Goal: Information Seeking & Learning: Learn about a topic

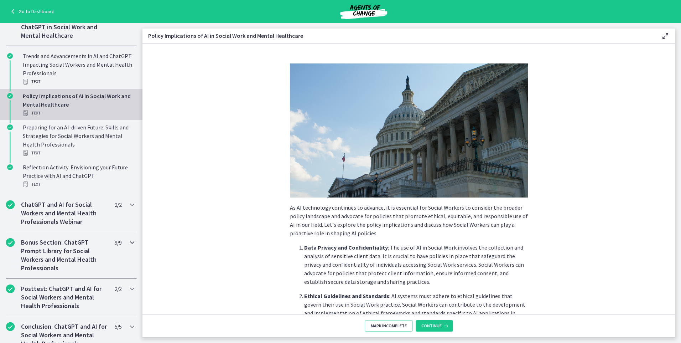
scroll to position [344, 0]
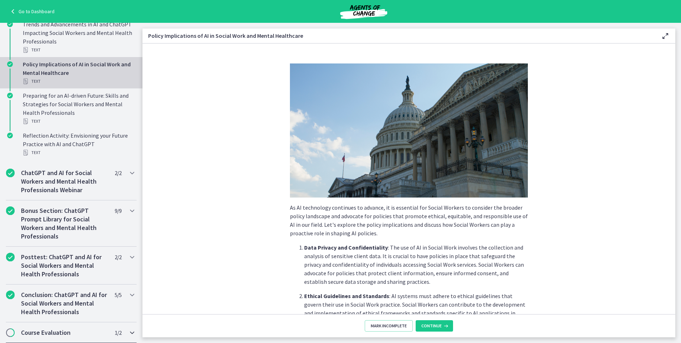
click at [15, 334] on div "Course Evaluation 1 / 2 Completed" at bounding box center [71, 332] width 131 height 21
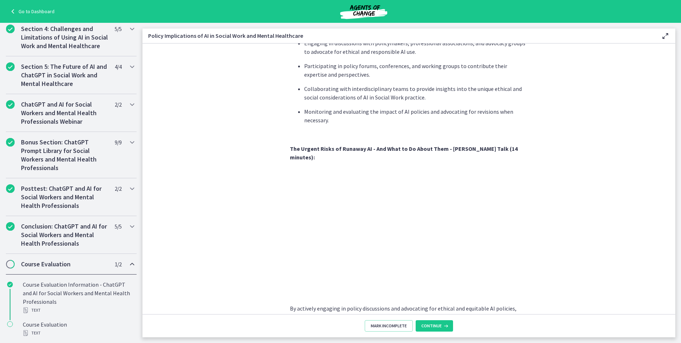
scroll to position [573, 0]
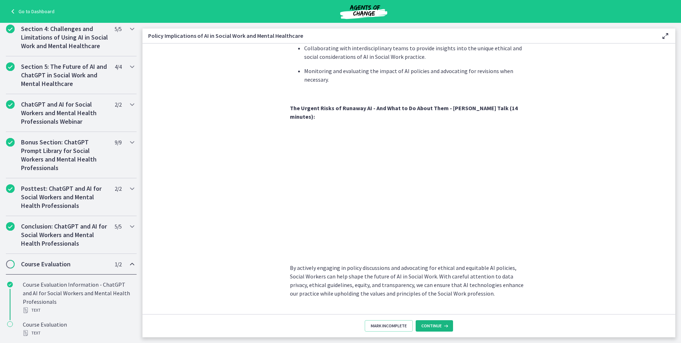
click at [435, 327] on span "Continue" at bounding box center [432, 326] width 20 height 6
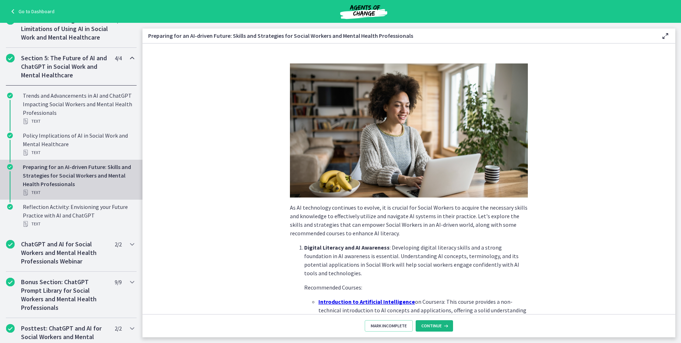
click at [430, 324] on span "Continue" at bounding box center [432, 326] width 20 height 6
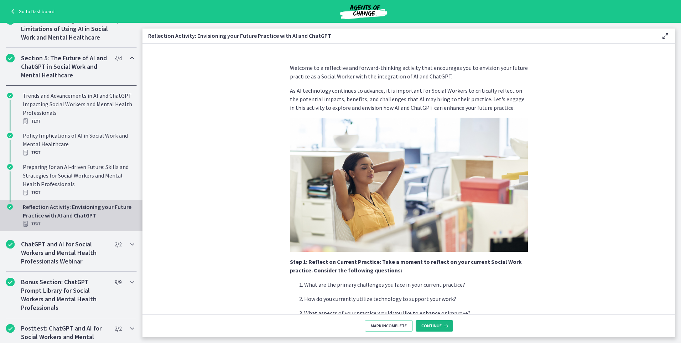
click at [432, 328] on span "Continue" at bounding box center [432, 326] width 20 height 6
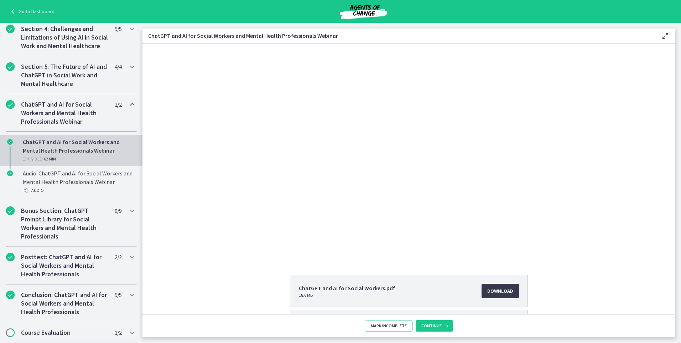
scroll to position [62, 0]
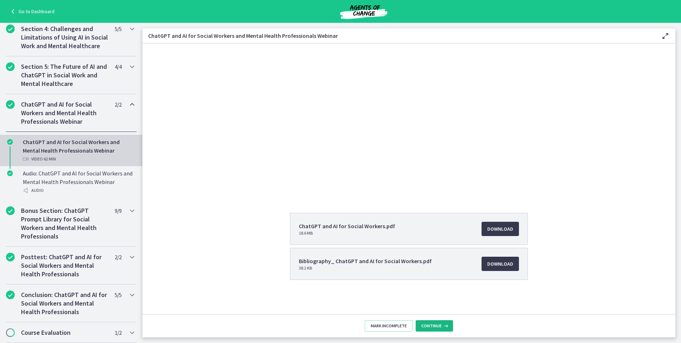
click at [435, 323] on button "Continue" at bounding box center [434, 325] width 37 height 11
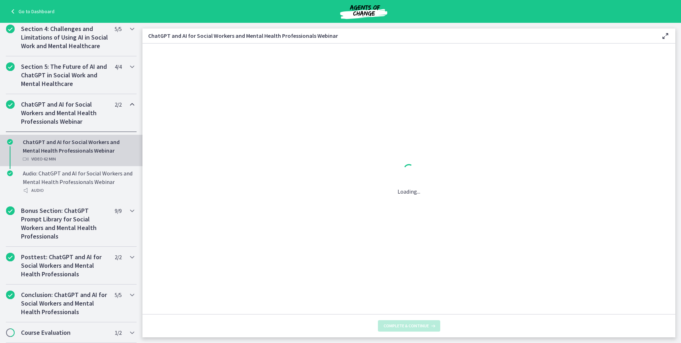
scroll to position [0, 0]
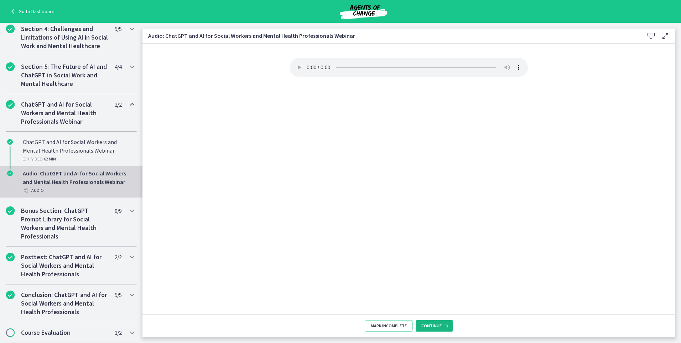
click at [433, 325] on span "Continue" at bounding box center [432, 326] width 20 height 6
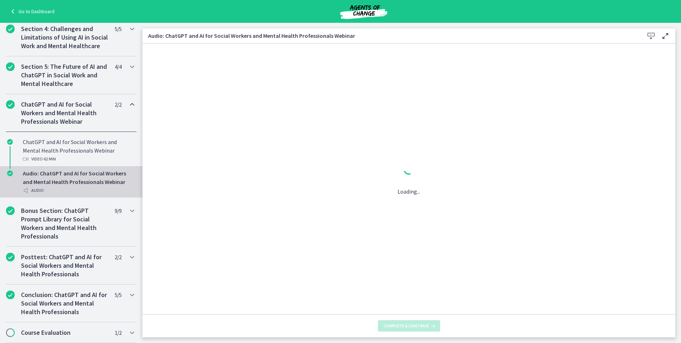
scroll to position [264, 0]
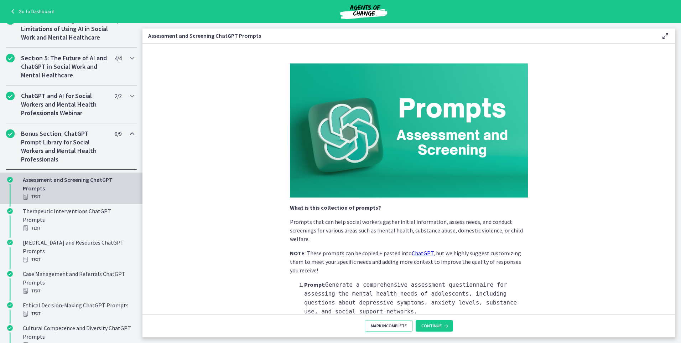
click at [433, 319] on footer "Mark Incomplete Continue" at bounding box center [409, 325] width 533 height 23
click at [431, 327] on span "Continue" at bounding box center [432, 326] width 20 height 6
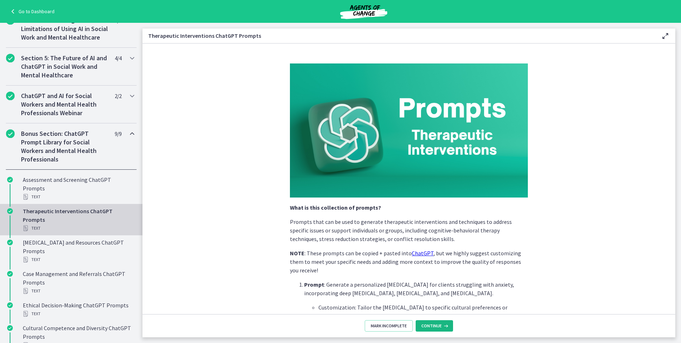
click at [431, 327] on span "Continue" at bounding box center [432, 326] width 20 height 6
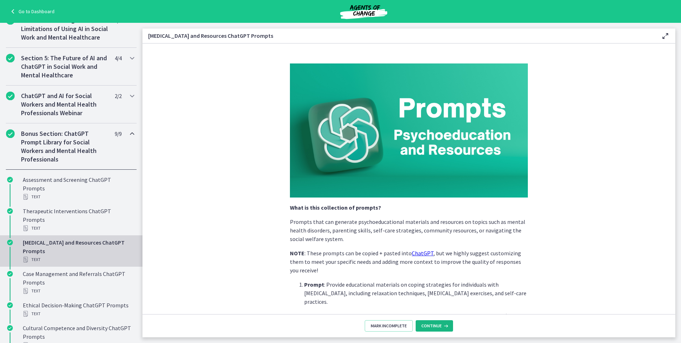
click at [431, 327] on span "Continue" at bounding box center [432, 326] width 20 height 6
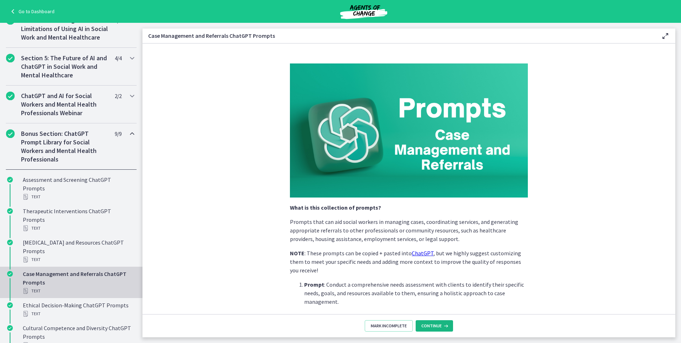
click at [431, 327] on span "Continue" at bounding box center [432, 326] width 20 height 6
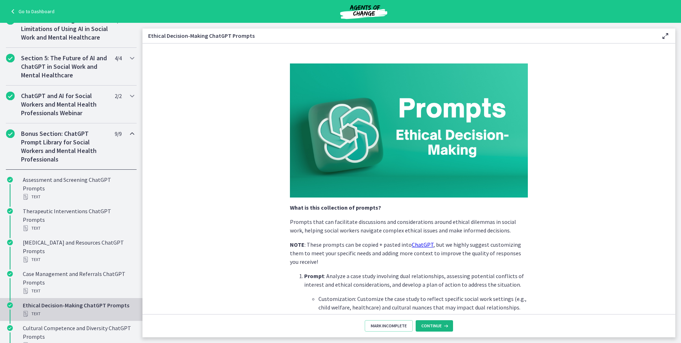
click at [431, 327] on span "Continue" at bounding box center [432, 326] width 20 height 6
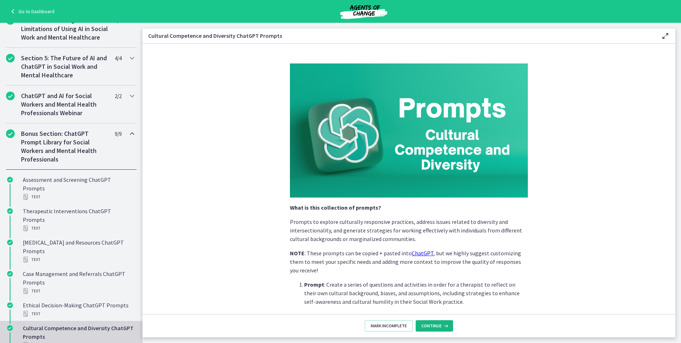
click at [431, 327] on span "Continue" at bounding box center [432, 326] width 20 height 6
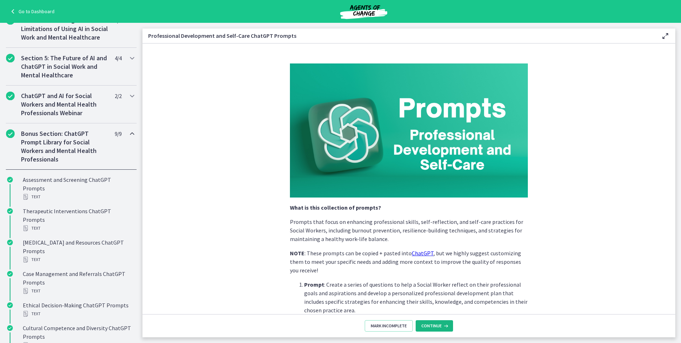
click at [431, 326] on span "Continue" at bounding box center [432, 326] width 20 height 6
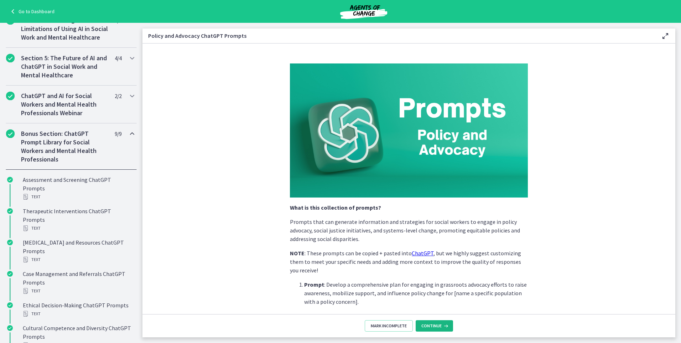
click at [431, 326] on span "Continue" at bounding box center [432, 326] width 20 height 6
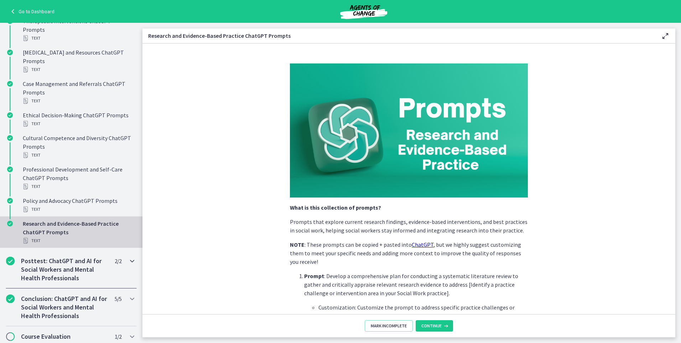
scroll to position [458, 0]
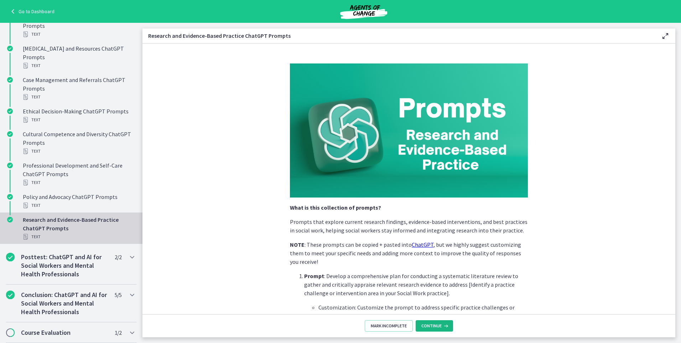
click at [431, 322] on button "Continue" at bounding box center [434, 325] width 37 height 11
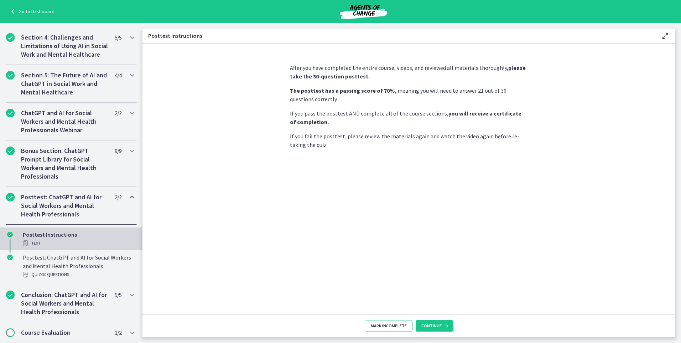
scroll to position [256, 0]
click at [432, 323] on span "Continue" at bounding box center [432, 326] width 20 height 6
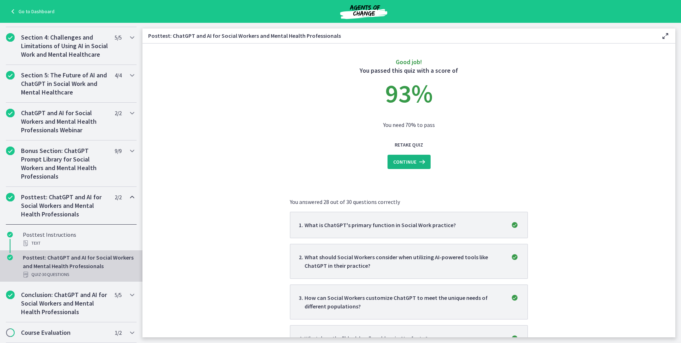
click at [411, 164] on span "Continue" at bounding box center [404, 162] width 23 height 9
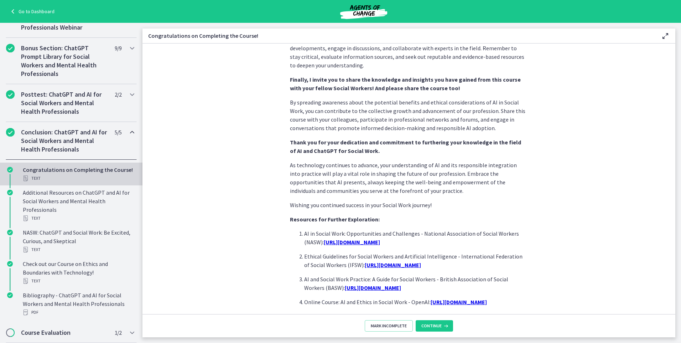
scroll to position [561, 0]
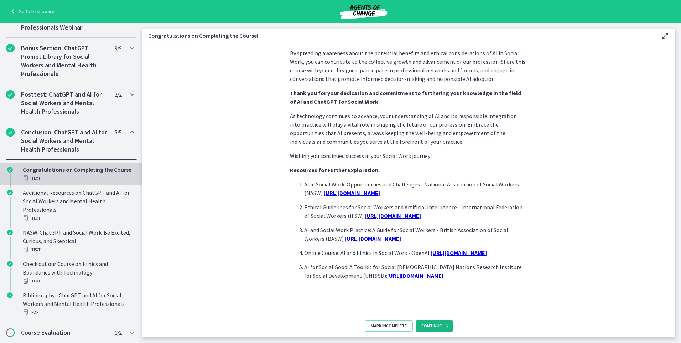
click at [435, 326] on span "Continue" at bounding box center [432, 326] width 20 height 6
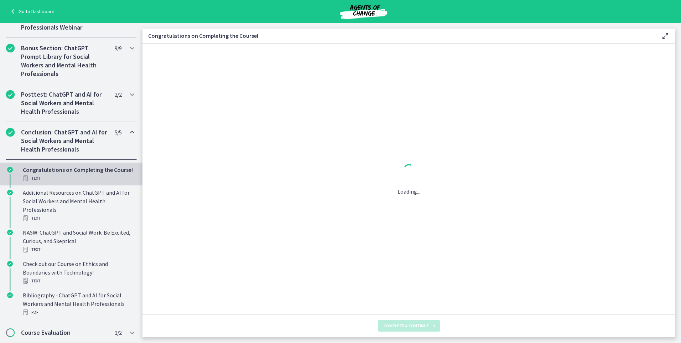
scroll to position [0, 0]
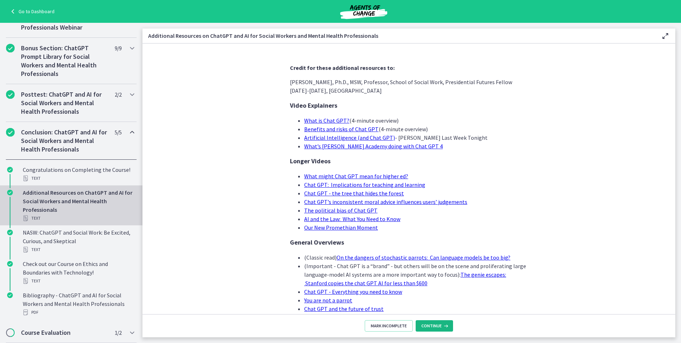
click at [429, 324] on span "Continue" at bounding box center [432, 326] width 20 height 6
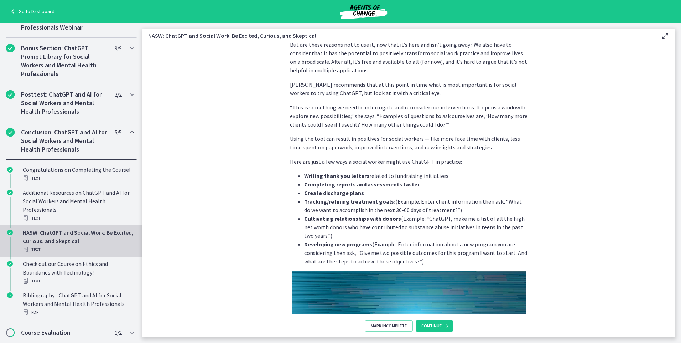
scroll to position [1635, 0]
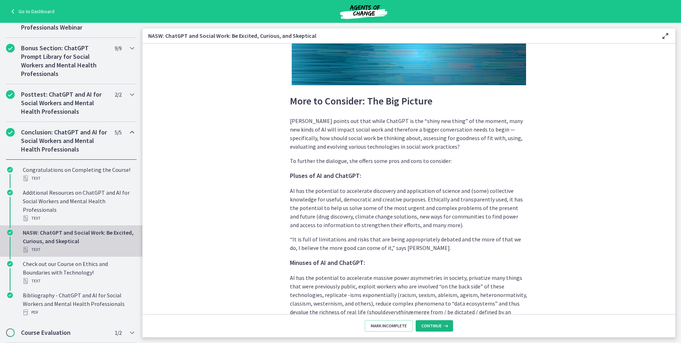
click at [438, 329] on button "Continue" at bounding box center [434, 325] width 37 height 11
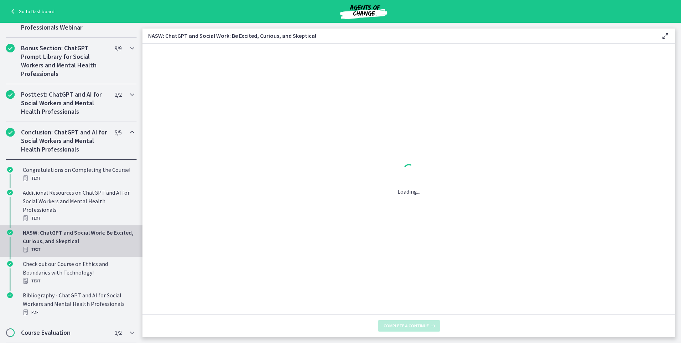
scroll to position [0, 0]
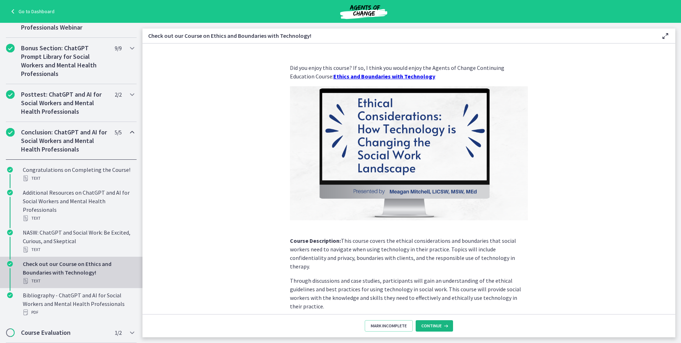
click at [435, 327] on span "Continue" at bounding box center [432, 326] width 20 height 6
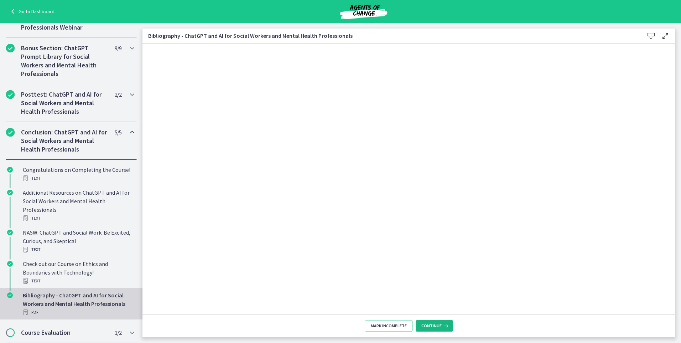
click at [435, 323] on span "Continue" at bounding box center [432, 326] width 20 height 6
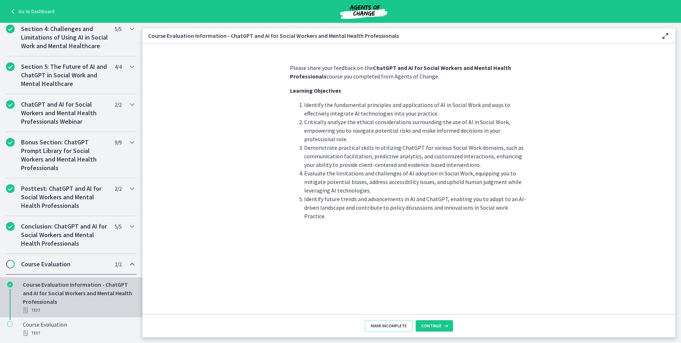
scroll to position [264, 0]
click at [435, 323] on button "Continue" at bounding box center [434, 325] width 37 height 11
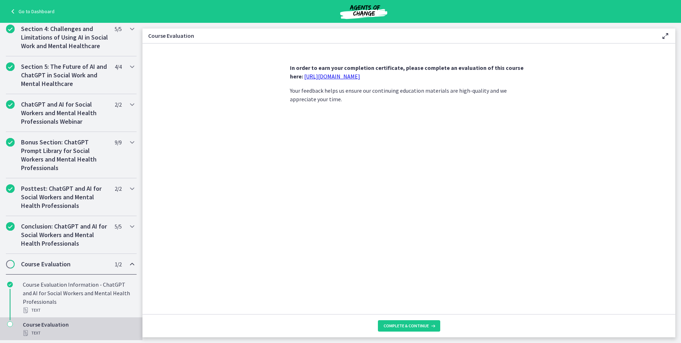
click at [334, 79] on link "[URL][DOMAIN_NAME]" at bounding box center [332, 76] width 56 height 7
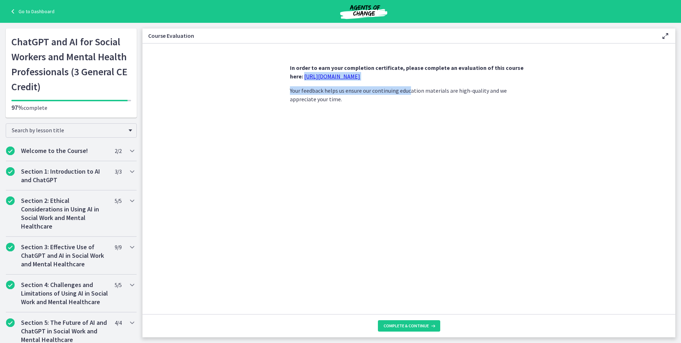
drag, startPoint x: 288, startPoint y: 74, endPoint x: 411, endPoint y: 84, distance: 123.7
click at [411, 84] on div "In order to earn your completion certificate, please complete an evaluation of …" at bounding box center [408, 186] width 249 height 256
drag, startPoint x: 411, startPoint y: 84, endPoint x: 419, endPoint y: 162, distance: 78.8
click at [419, 162] on div "In order to earn your completion certificate, please complete an evaluation of …" at bounding box center [408, 186] width 249 height 256
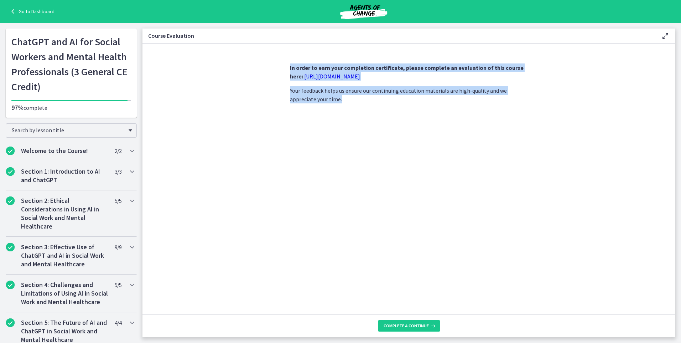
drag, startPoint x: 286, startPoint y: 67, endPoint x: 437, endPoint y: 112, distance: 157.7
click at [437, 112] on div "In order to earn your completion certificate, please complete an evaluation of …" at bounding box center [408, 186] width 249 height 256
copy div "In order to earn your completion certificate, please complete an evaluation of …"
